Goal: Check status: Check status

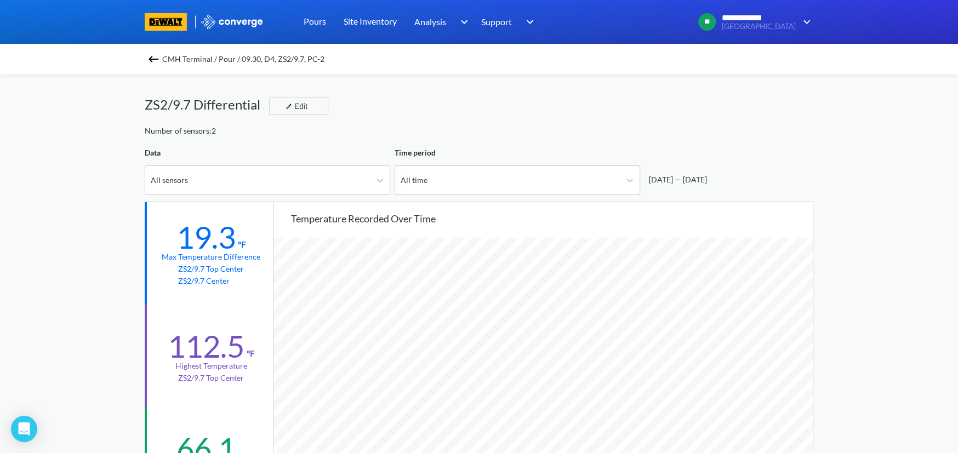
click at [156, 57] on img at bounding box center [153, 59] width 13 height 13
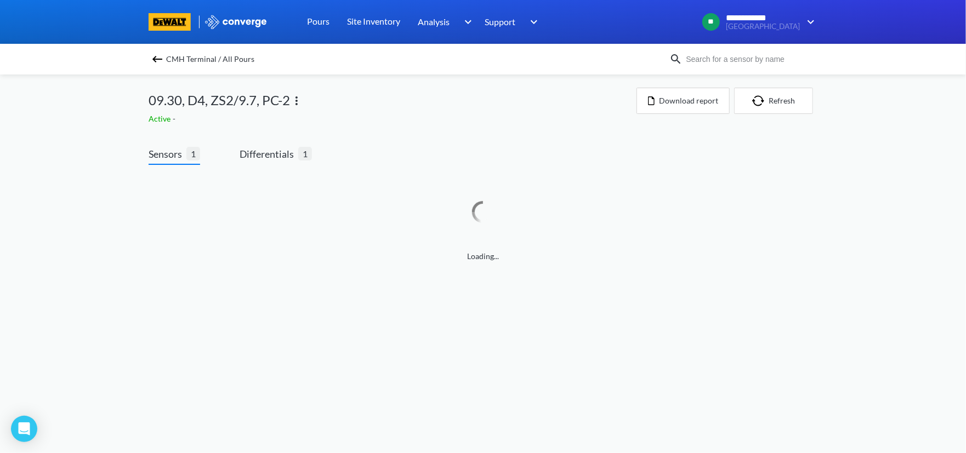
click at [158, 56] on img at bounding box center [157, 59] width 13 height 13
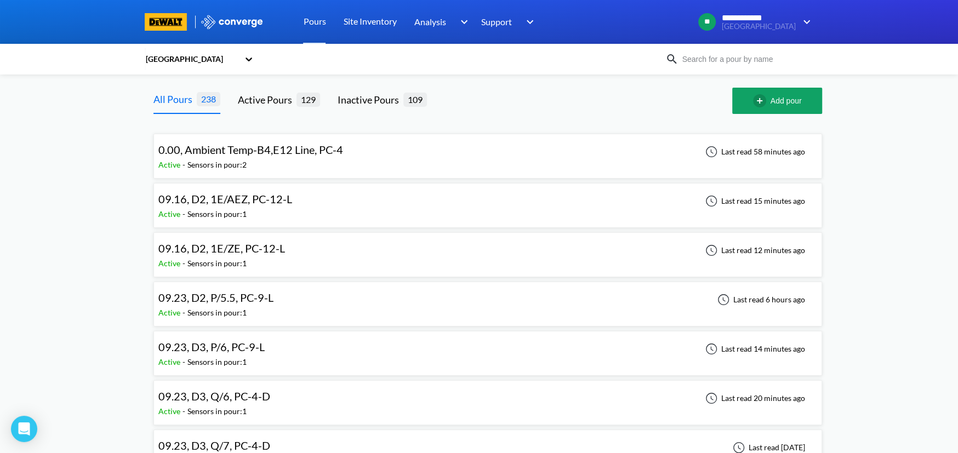
click at [223, 250] on span "09.16, D2, 1E/ZE, PC-12-L" at bounding box center [221, 248] width 127 height 13
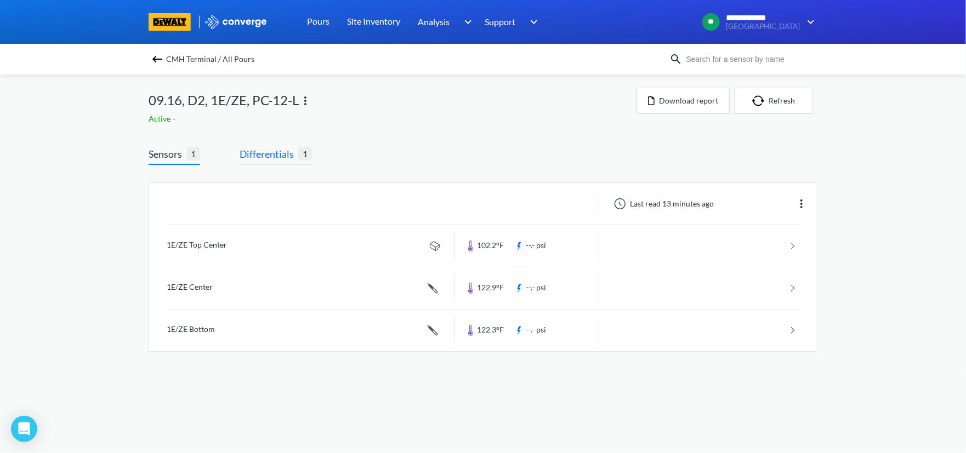
click at [278, 155] on span "Differentials" at bounding box center [269, 153] width 59 height 15
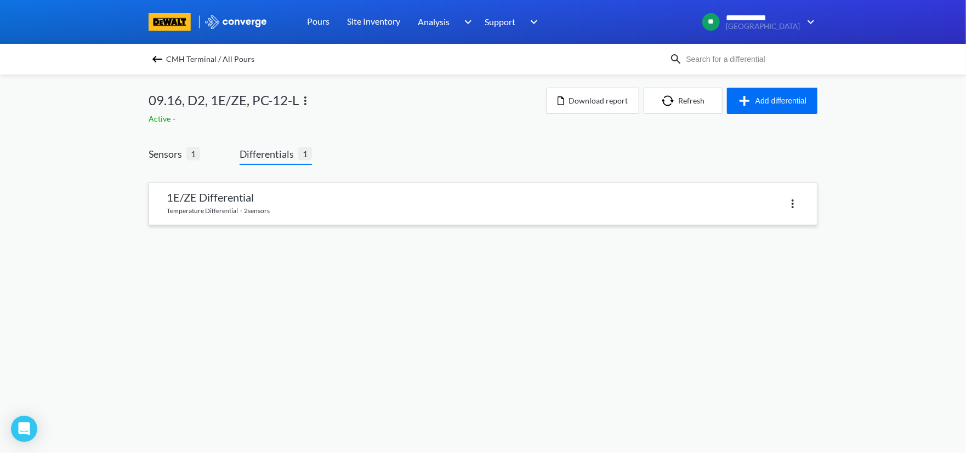
click at [348, 199] on link at bounding box center [483, 204] width 668 height 42
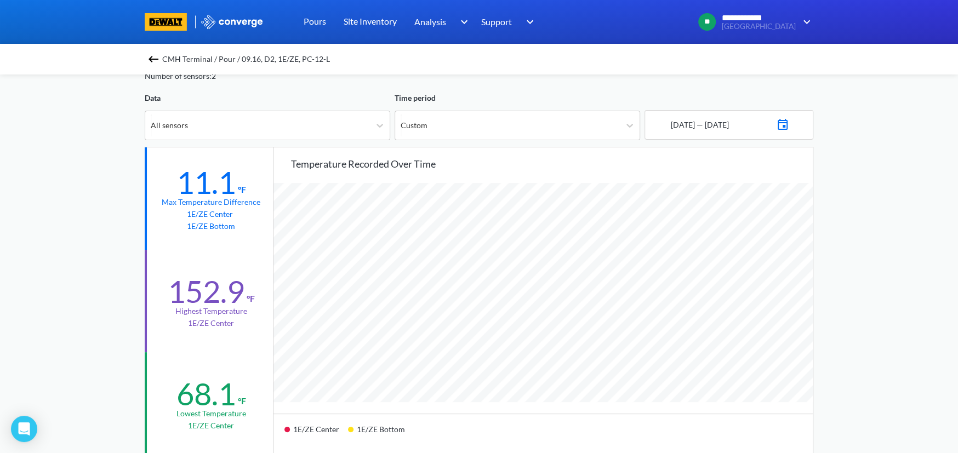
scroll to position [8, 0]
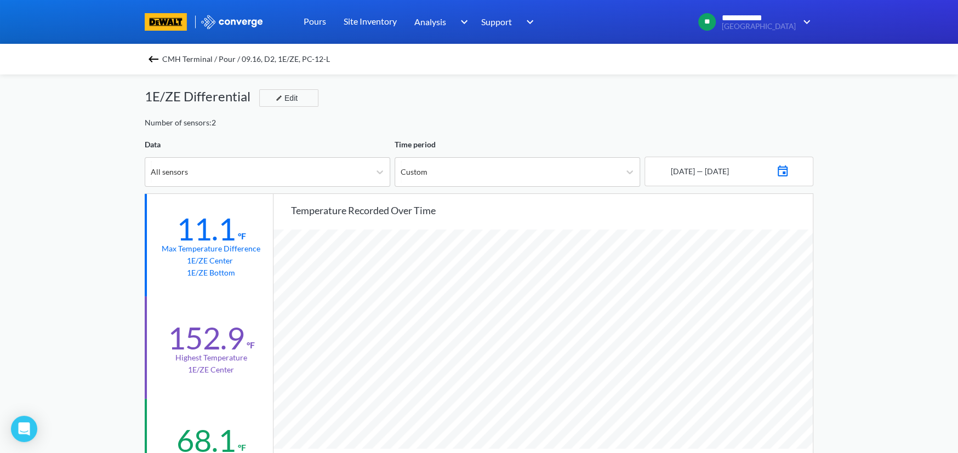
click at [156, 55] on img at bounding box center [153, 59] width 13 height 13
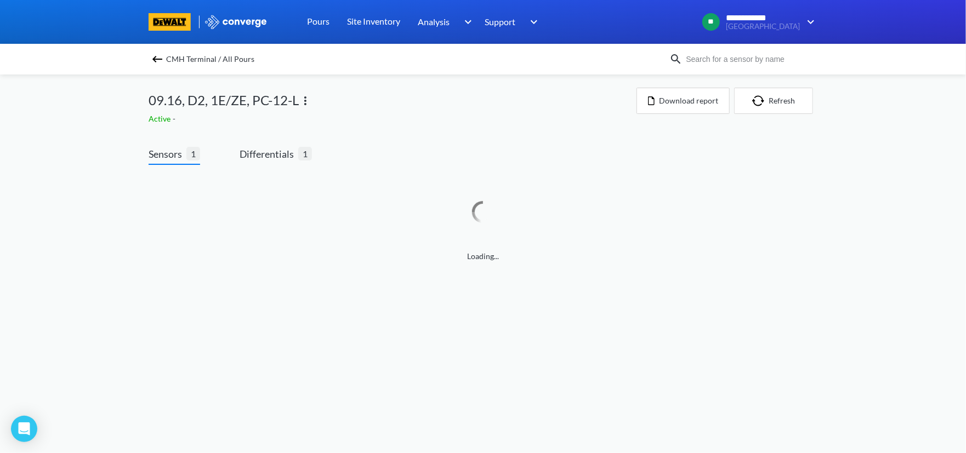
click at [161, 56] on img at bounding box center [157, 59] width 13 height 13
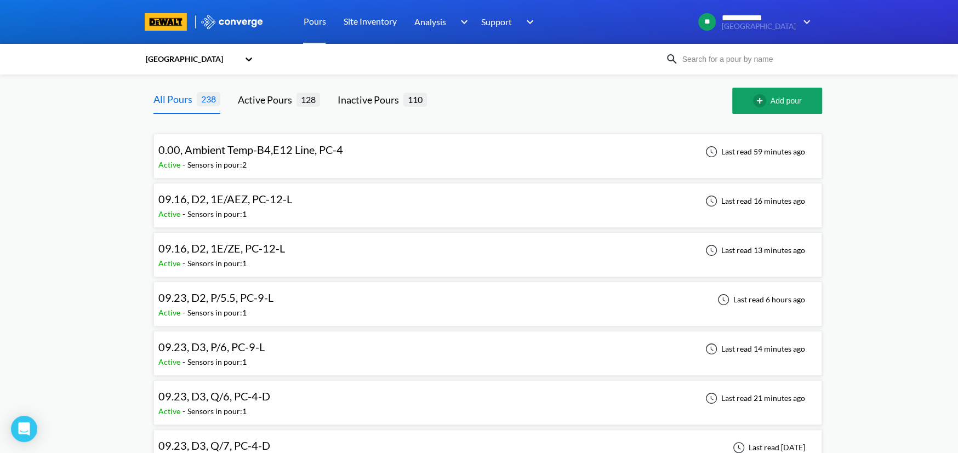
click at [219, 203] on span "09.16, D2, 1E/AEZ, PC-12-L" at bounding box center [225, 198] width 134 height 13
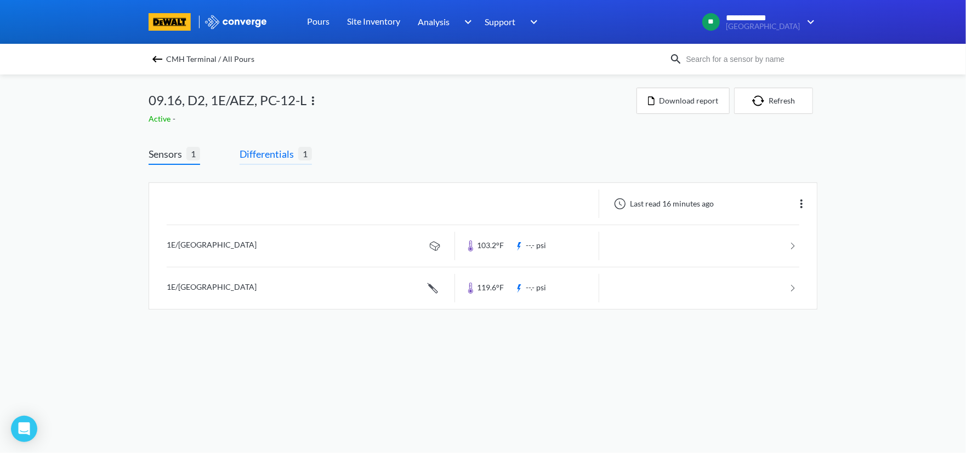
click at [269, 154] on span "Differentials" at bounding box center [269, 153] width 59 height 15
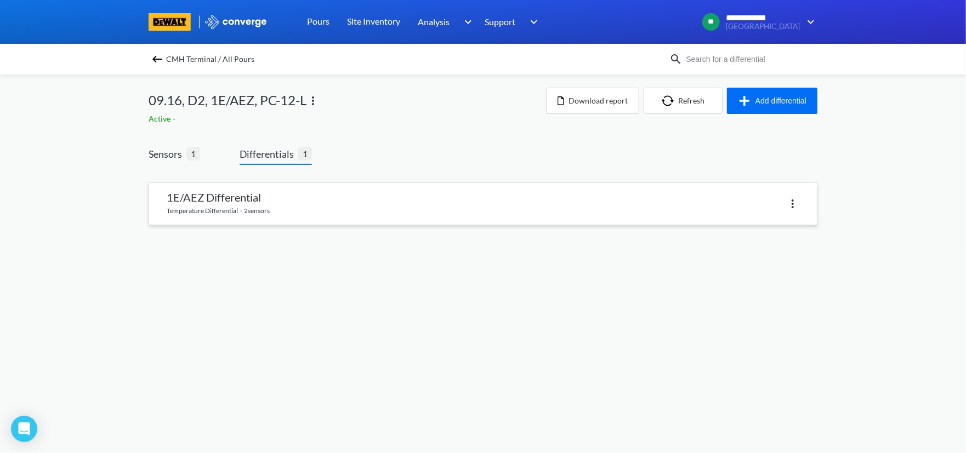
click at [367, 203] on link at bounding box center [483, 204] width 668 height 42
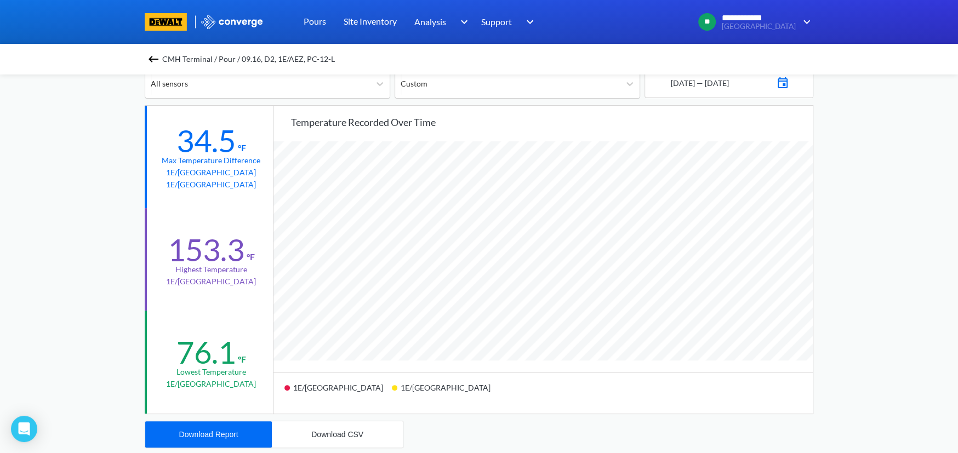
scroll to position [91, 0]
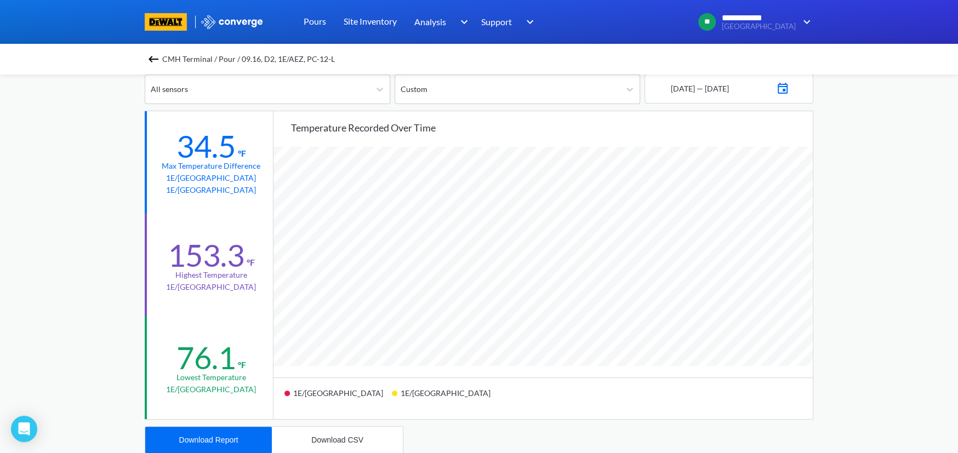
click at [157, 61] on img at bounding box center [153, 59] width 13 height 13
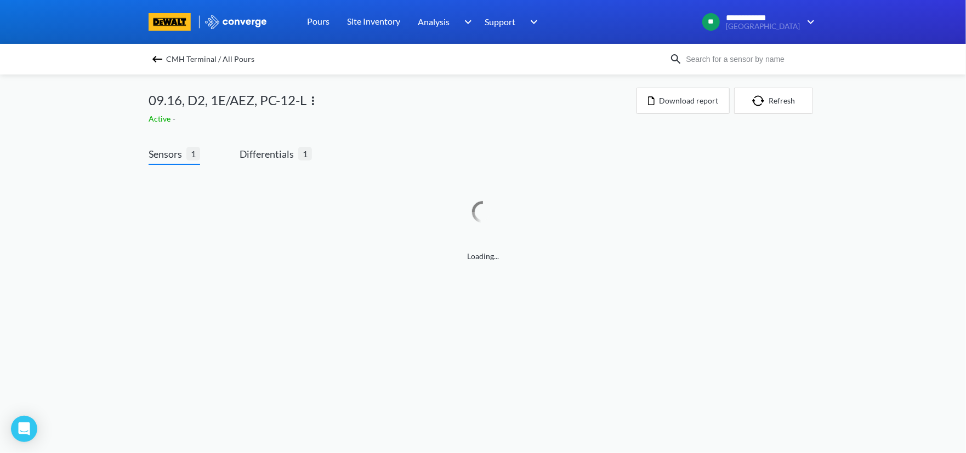
click at [157, 58] on img at bounding box center [157, 59] width 13 height 13
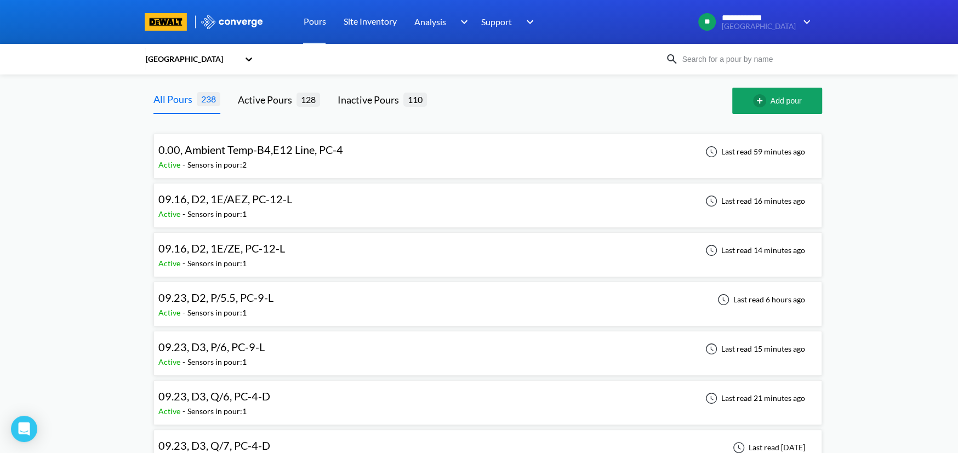
click at [253, 245] on span "09.16, D2, 1E/ZE, PC-12-L" at bounding box center [221, 248] width 127 height 13
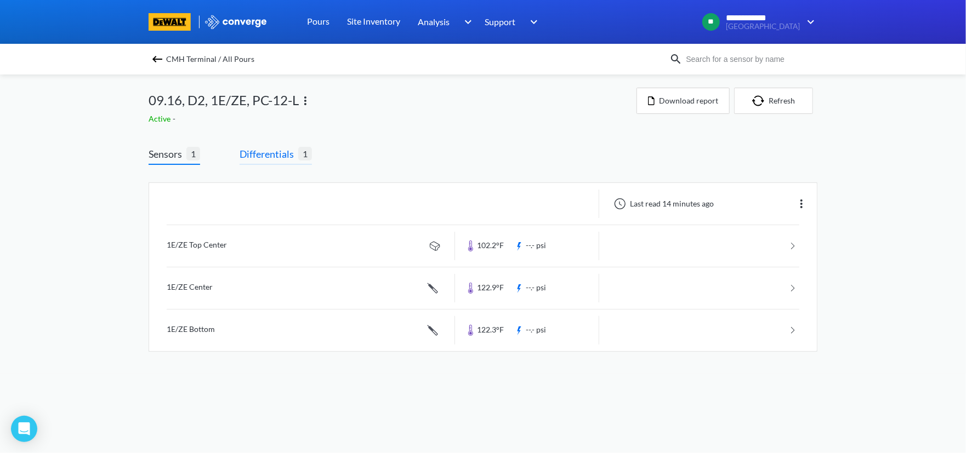
click at [268, 156] on span "Differentials" at bounding box center [269, 153] width 59 height 15
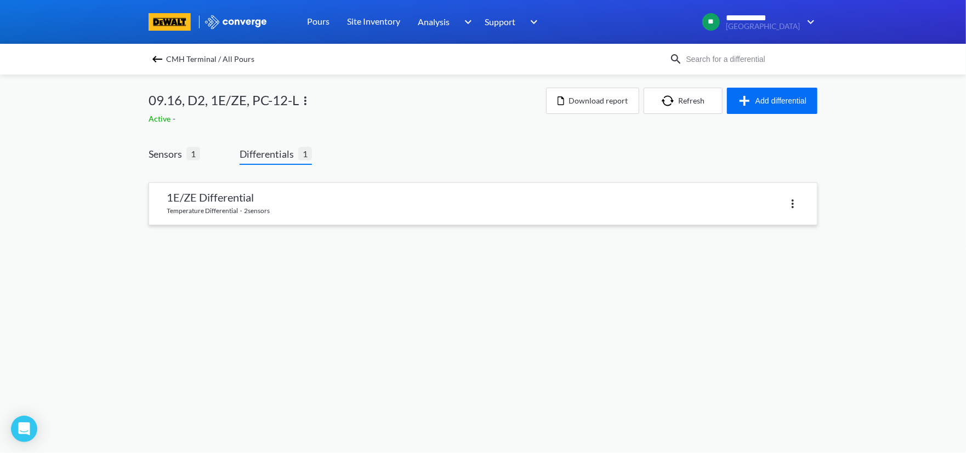
click at [349, 207] on link at bounding box center [483, 204] width 668 height 42
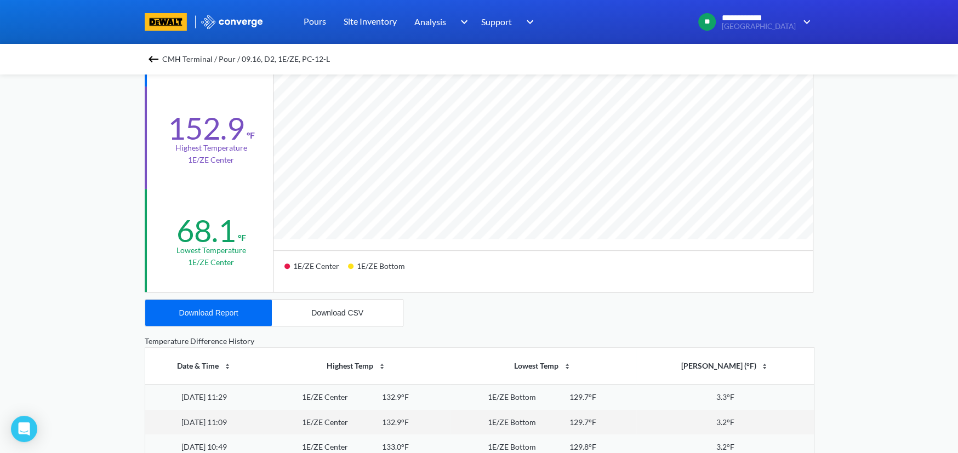
scroll to position [274, 0]
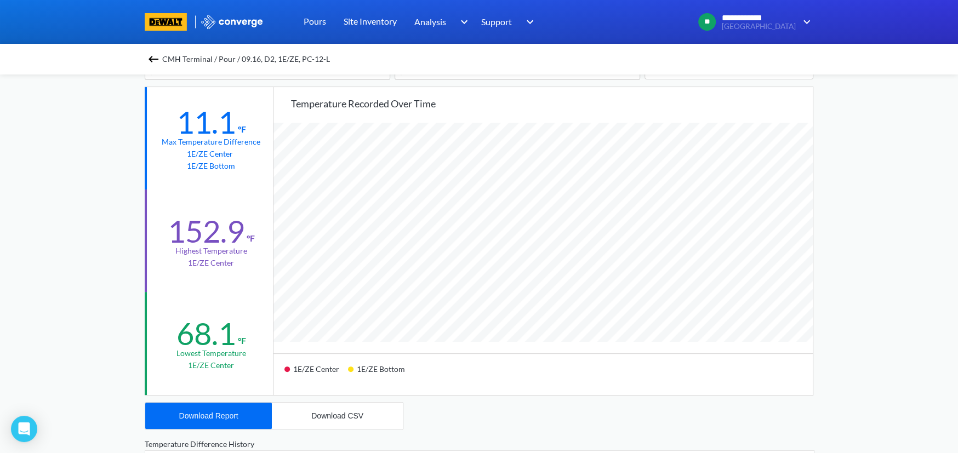
scroll to position [91, 0]
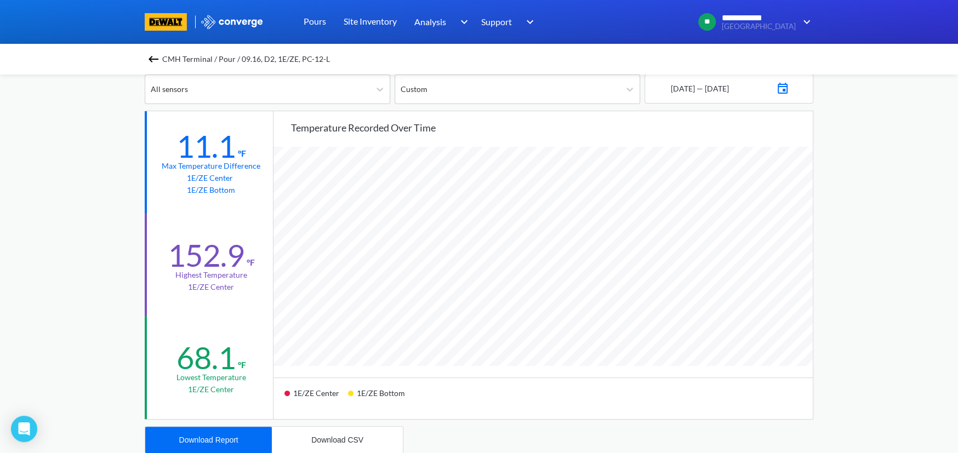
click at [158, 57] on img at bounding box center [153, 59] width 13 height 13
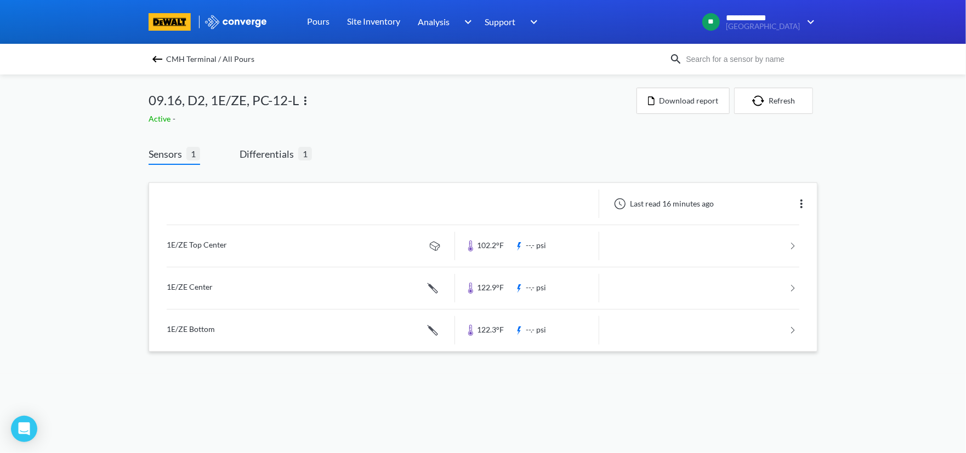
click at [793, 331] on link at bounding box center [483, 331] width 633 height 42
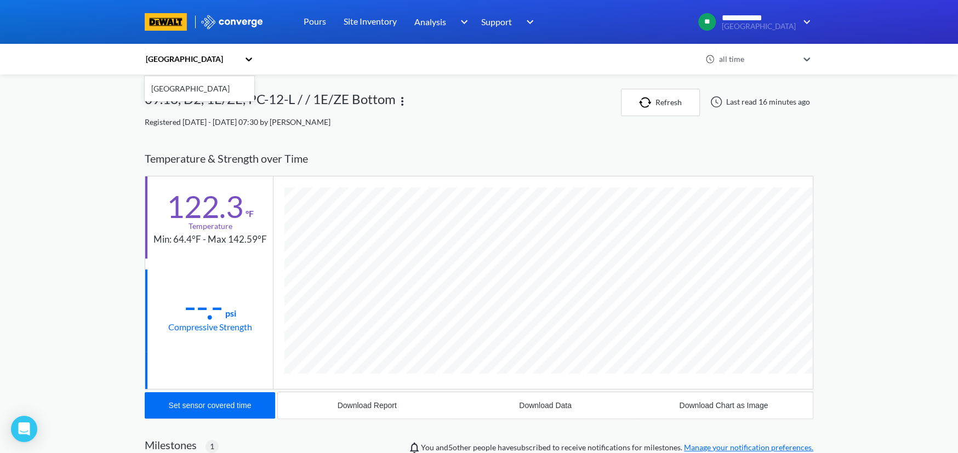
click at [251, 59] on icon at bounding box center [249, 60] width 7 height 4
click at [811, 59] on icon at bounding box center [807, 59] width 11 height 11
click at [865, 235] on div "**********" at bounding box center [479, 385] width 958 height 770
click at [164, 59] on div "[GEOGRAPHIC_DATA]" at bounding box center [192, 59] width 94 height 12
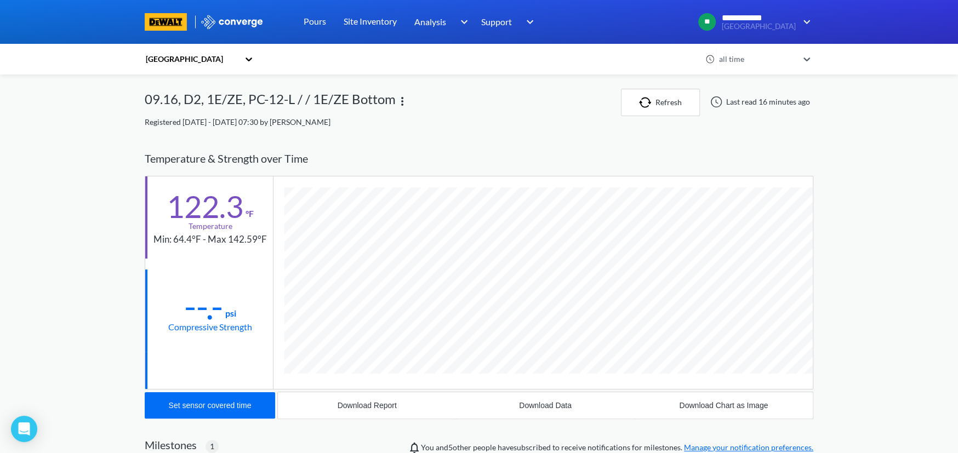
click at [251, 60] on icon at bounding box center [248, 59] width 11 height 11
click at [479, 115] on div "09.16, D2, 1E/ZE, PC-12-L / / 1E/ZE Bottom" at bounding box center [383, 102] width 476 height 27
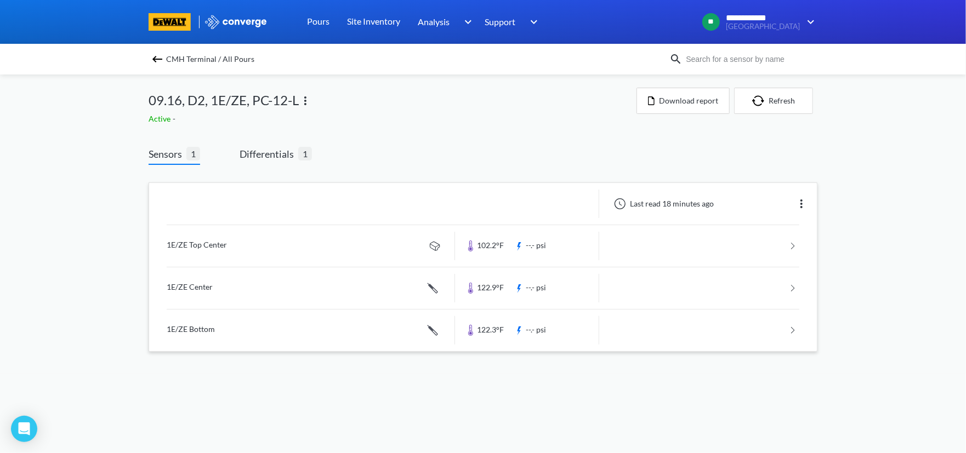
click at [792, 249] on link at bounding box center [483, 246] width 633 height 42
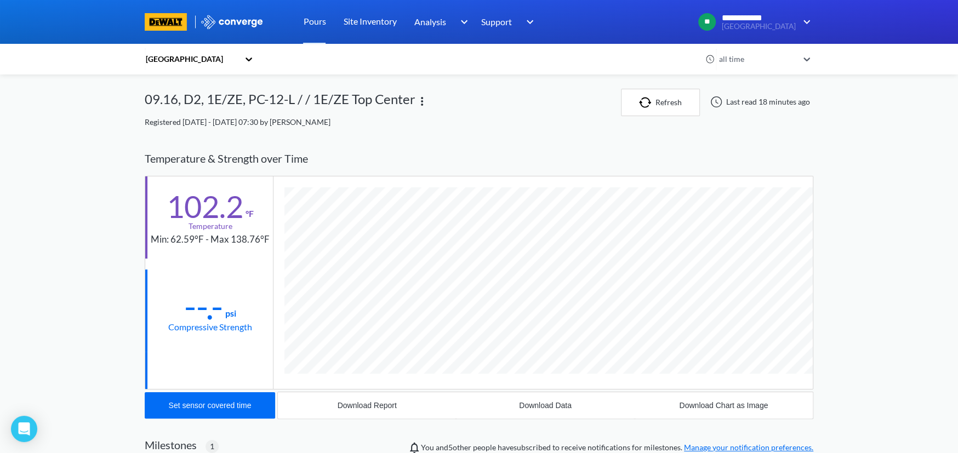
scroll to position [651, 669]
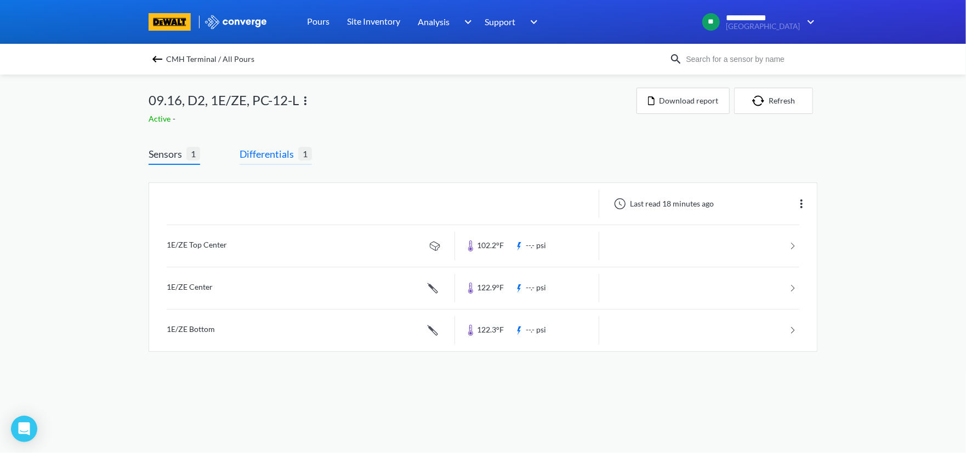
click at [275, 154] on span "Differentials" at bounding box center [269, 153] width 59 height 15
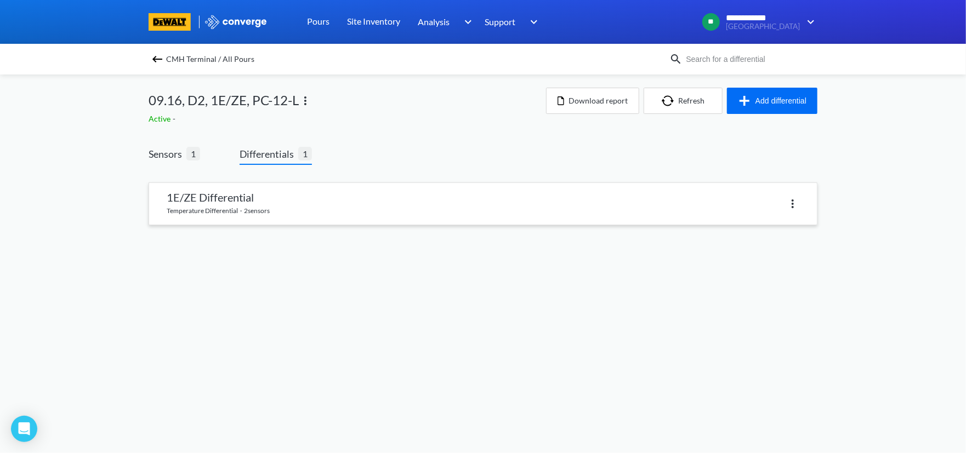
click at [794, 202] on img at bounding box center [792, 203] width 13 height 13
drag, startPoint x: 674, startPoint y: 208, endPoint x: 667, endPoint y: 207, distance: 7.1
click at [673, 208] on div "Delete" at bounding box center [641, 204] width 316 height 16
click at [280, 197] on link at bounding box center [483, 204] width 668 height 42
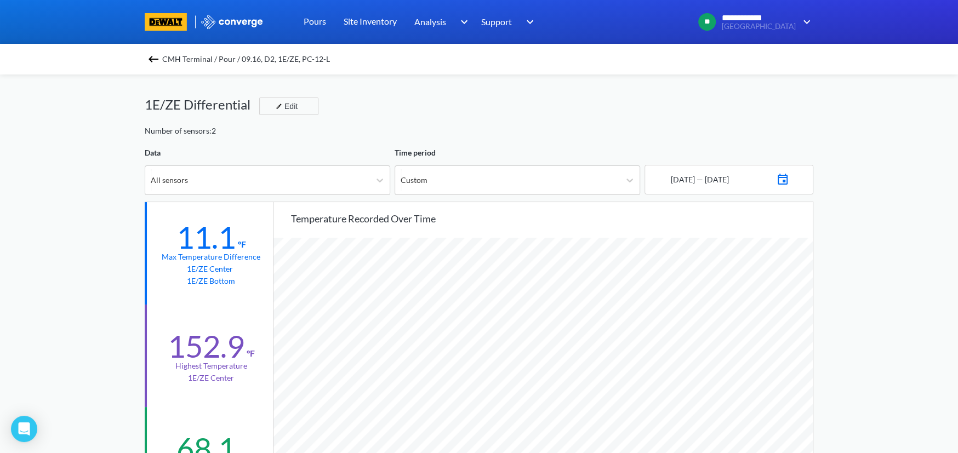
scroll to position [918, 958]
click at [378, 181] on icon at bounding box center [379, 180] width 11 height 11
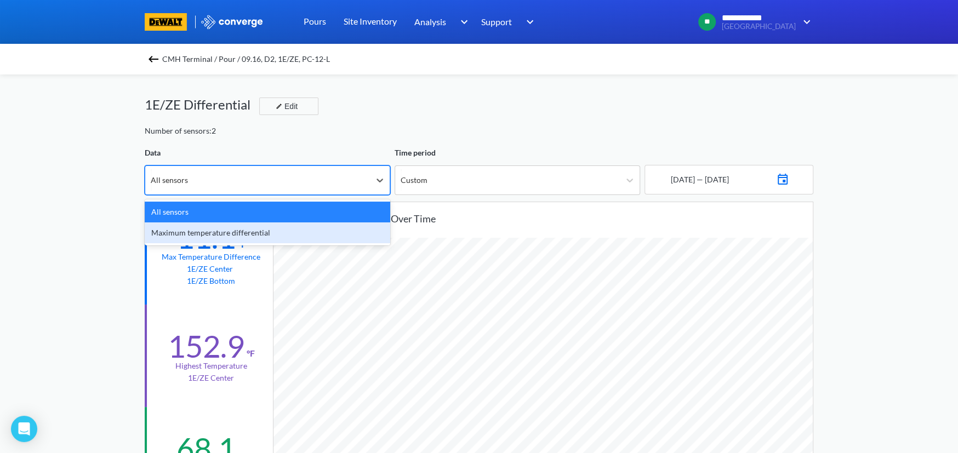
click at [331, 227] on div "Maximum temperature differential" at bounding box center [268, 233] width 246 height 21
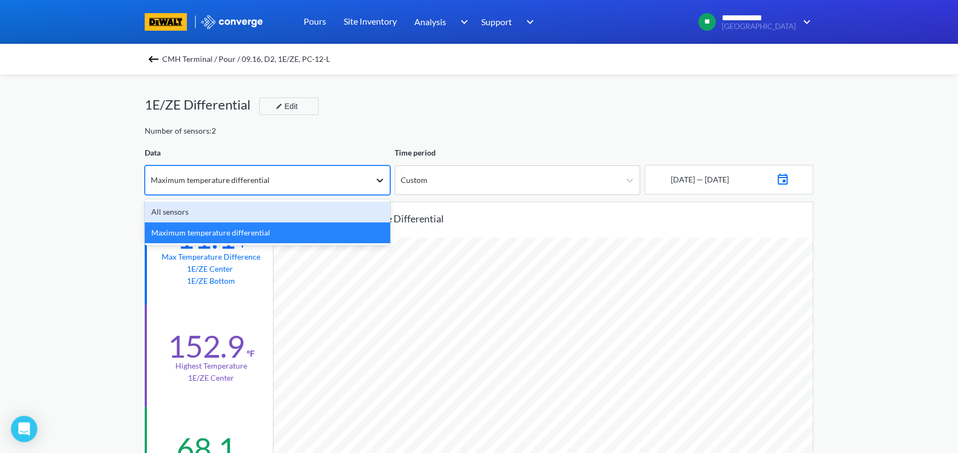
click at [381, 182] on icon at bounding box center [379, 180] width 11 height 11
click at [342, 211] on div "All sensors" at bounding box center [268, 212] width 246 height 21
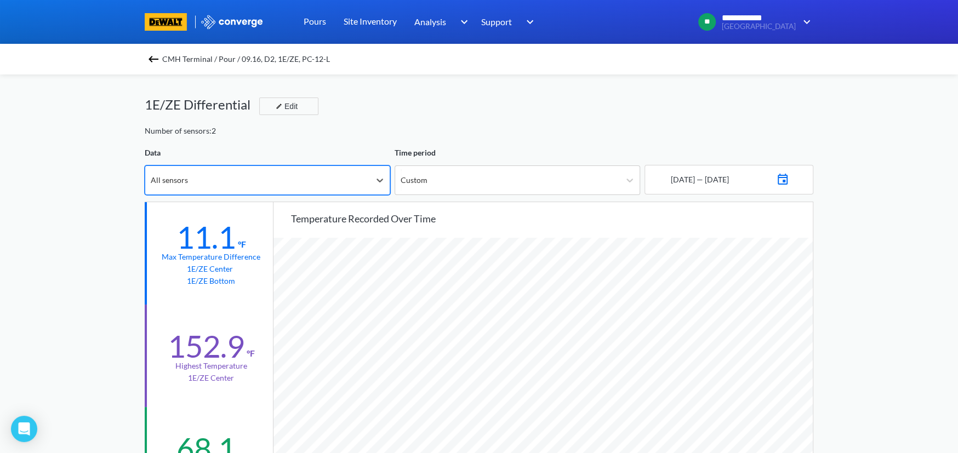
click at [790, 180] on img at bounding box center [782, 178] width 13 height 15
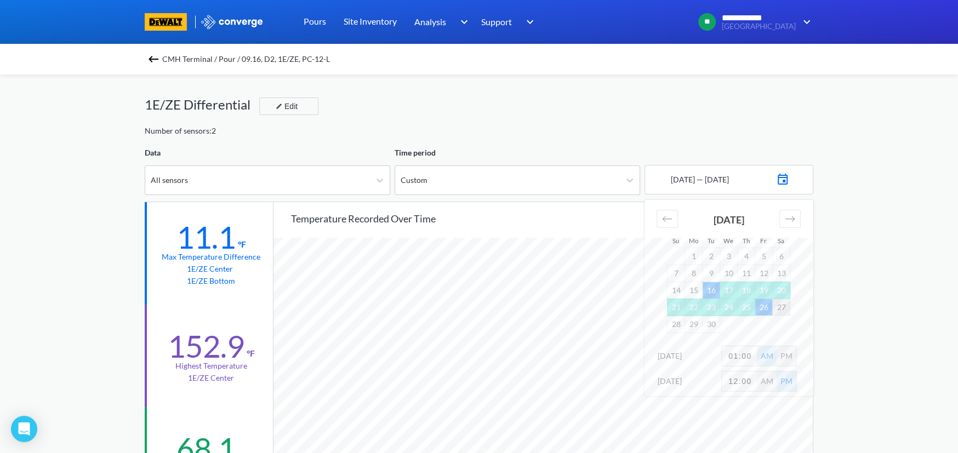
drag, startPoint x: 765, startPoint y: 311, endPoint x: 788, endPoint y: 308, distance: 22.7
click at [788, 308] on tr "21 22 23 24 25 26 27" at bounding box center [729, 307] width 123 height 17
drag, startPoint x: 765, startPoint y: 309, endPoint x: 711, endPoint y: 328, distance: 57.6
click at [709, 330] on tbody "1 2 3 4 5 6 7 8 9 10 11 12 13 14 15 16 17 18 19 20 21 22 23 24 25 26 27 28 29 30" at bounding box center [729, 290] width 123 height 85
drag, startPoint x: 748, startPoint y: 306, endPoint x: 711, endPoint y: 328, distance: 43.7
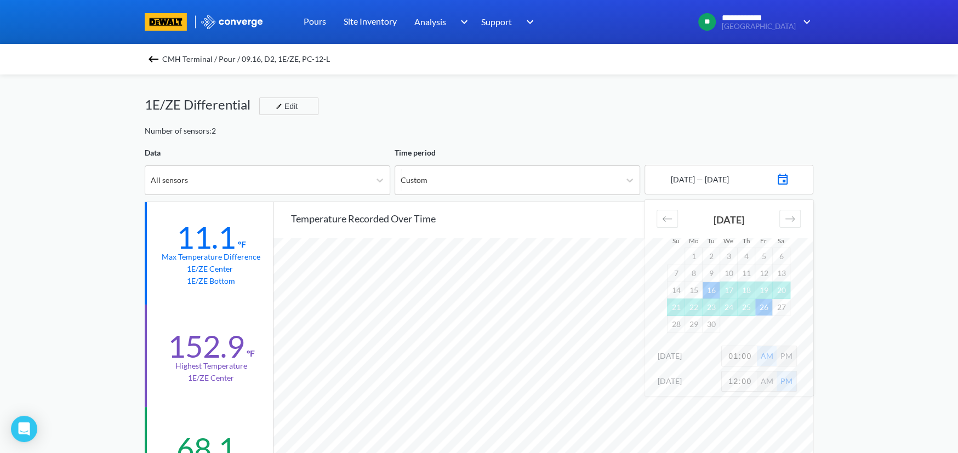
click at [708, 332] on tbody "1 2 3 4 5 6 7 8 9 10 11 12 13 14 15 16 17 18 19 20 21 22 23 24 25 26 27 28 29 30" at bounding box center [729, 290] width 123 height 85
drag, startPoint x: 718, startPoint y: 294, endPoint x: 722, endPoint y: 307, distance: 13.0
click at [722, 306] on tbody "1 2 3 4 5 6 7 8 9 10 11 12 13 14 15 16 17 18 19 20 21 22 23 24 25 26 27 28 29 30" at bounding box center [729, 290] width 123 height 85
click at [709, 325] on td "30" at bounding box center [712, 324] width 18 height 17
click at [709, 287] on td "16" at bounding box center [712, 290] width 18 height 17
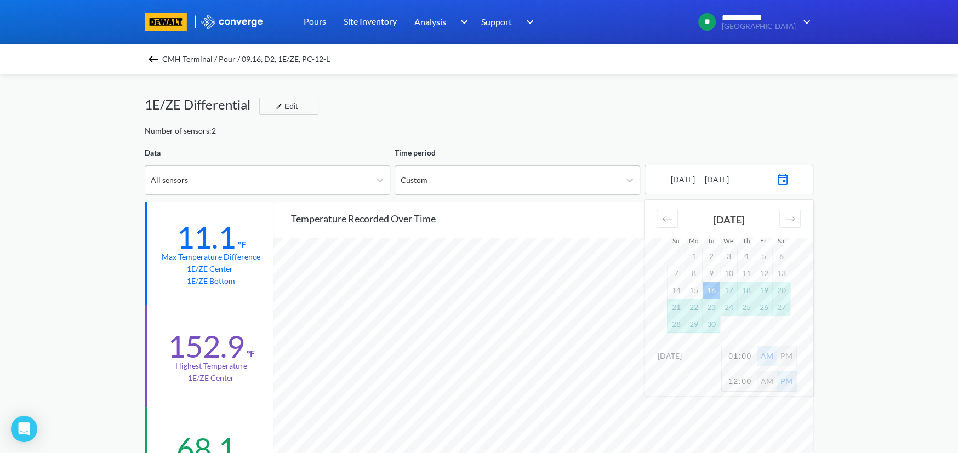
click at [709, 325] on td "30" at bounding box center [712, 324] width 18 height 17
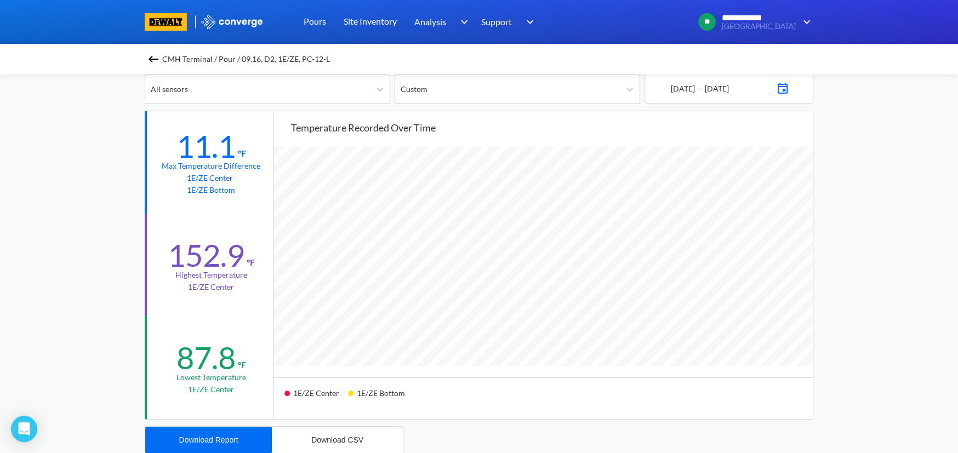
click at [522, 137] on div "Temperature recorded over time 1E/ZE Center 1E/ZE Bottom" at bounding box center [544, 265] width 540 height 308
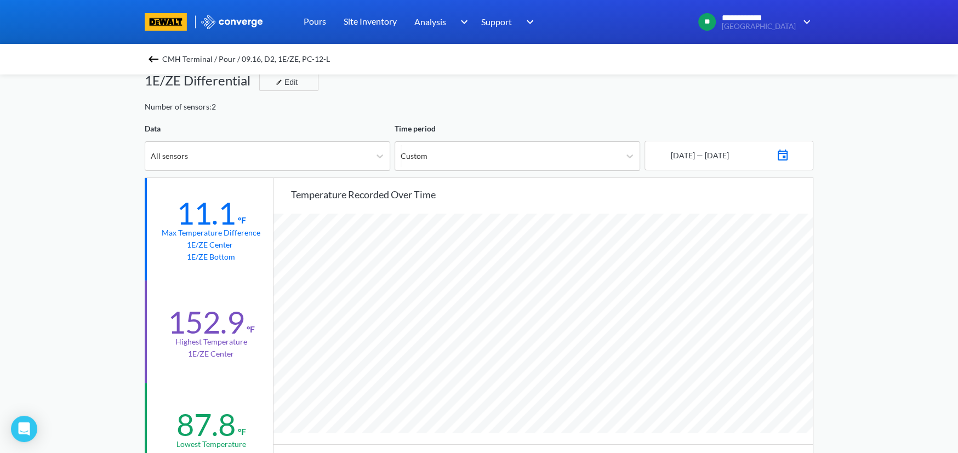
scroll to position [0, 0]
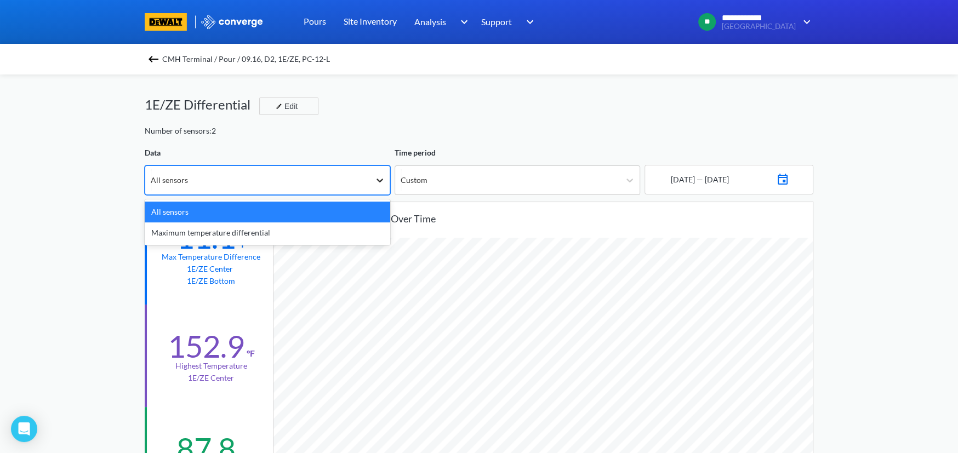
click at [376, 180] on icon at bounding box center [379, 180] width 11 height 11
click at [262, 211] on div "All sensors" at bounding box center [268, 212] width 246 height 21
